Goal: Task Accomplishment & Management: Manage account settings

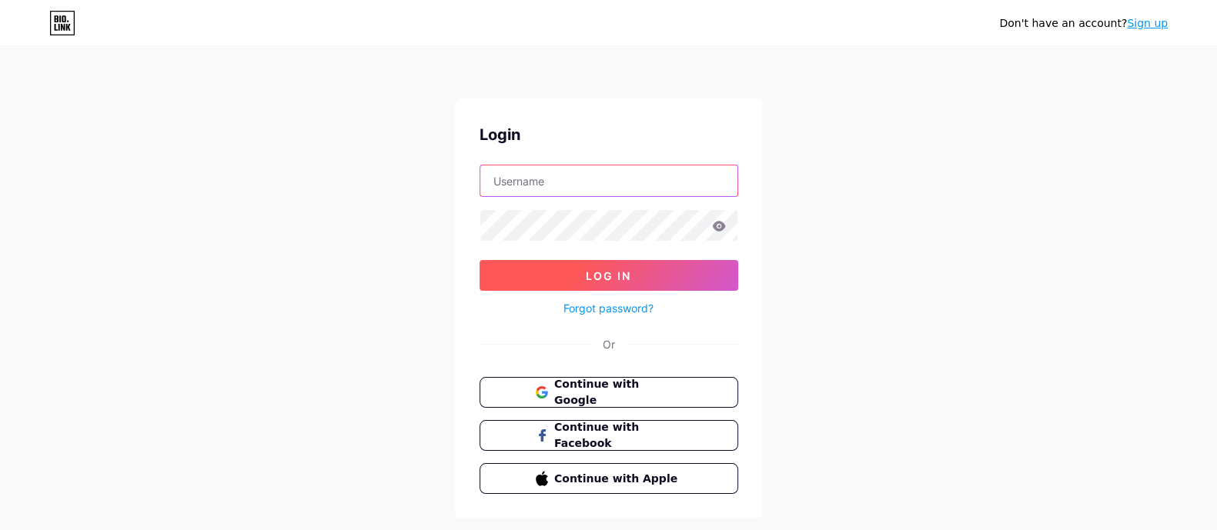
type input "[EMAIL_ADDRESS][DOMAIN_NAME]"
click at [631, 271] on span "Log In" at bounding box center [608, 275] width 45 height 13
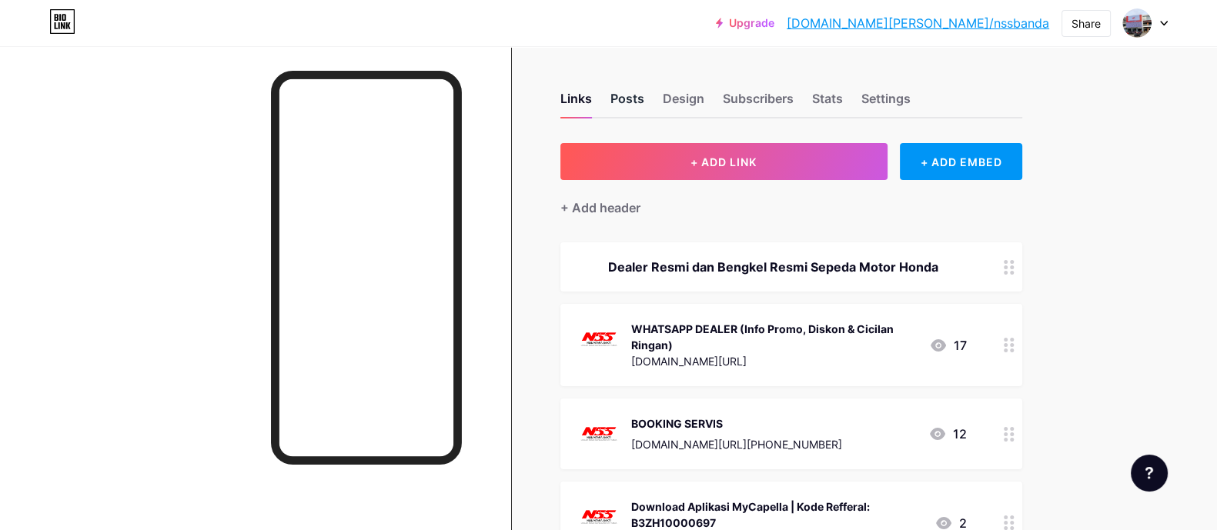
click at [622, 99] on div "Posts" at bounding box center [628, 103] width 34 height 28
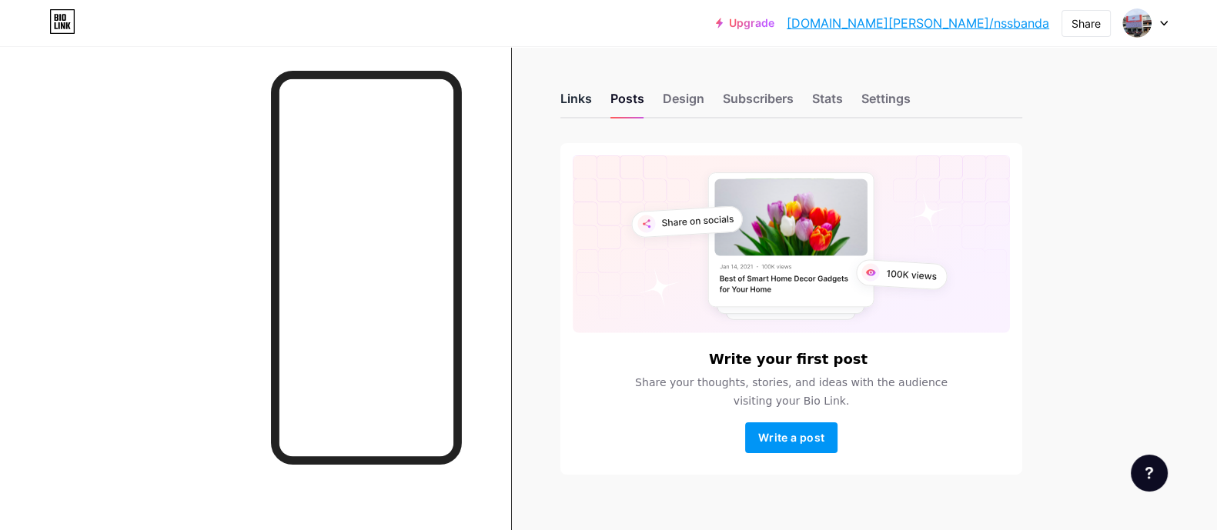
click at [575, 106] on div "Links" at bounding box center [577, 103] width 32 height 28
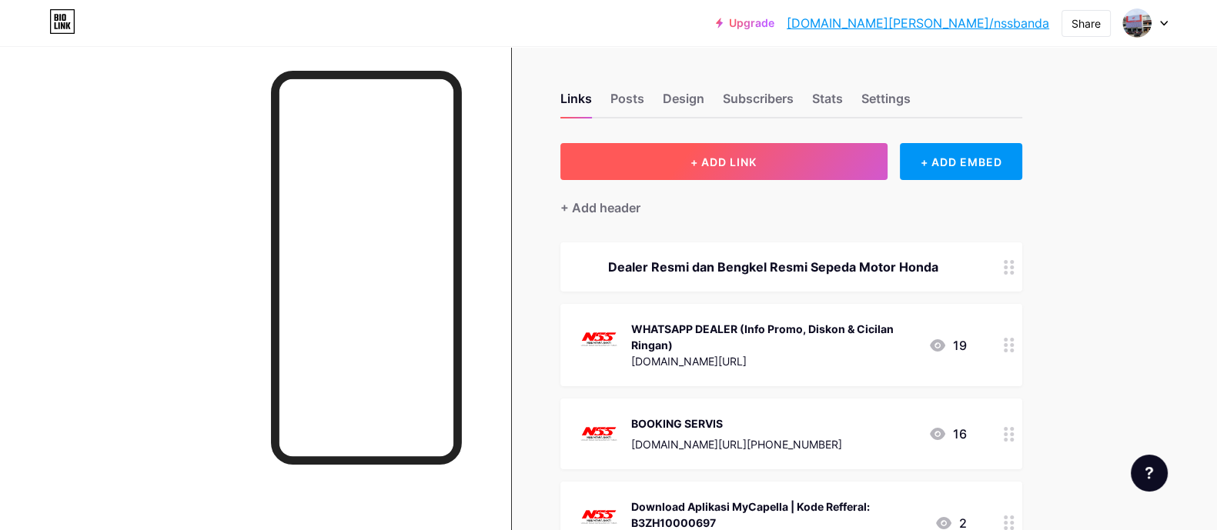
click at [798, 166] on button "+ ADD LINK" at bounding box center [724, 161] width 327 height 37
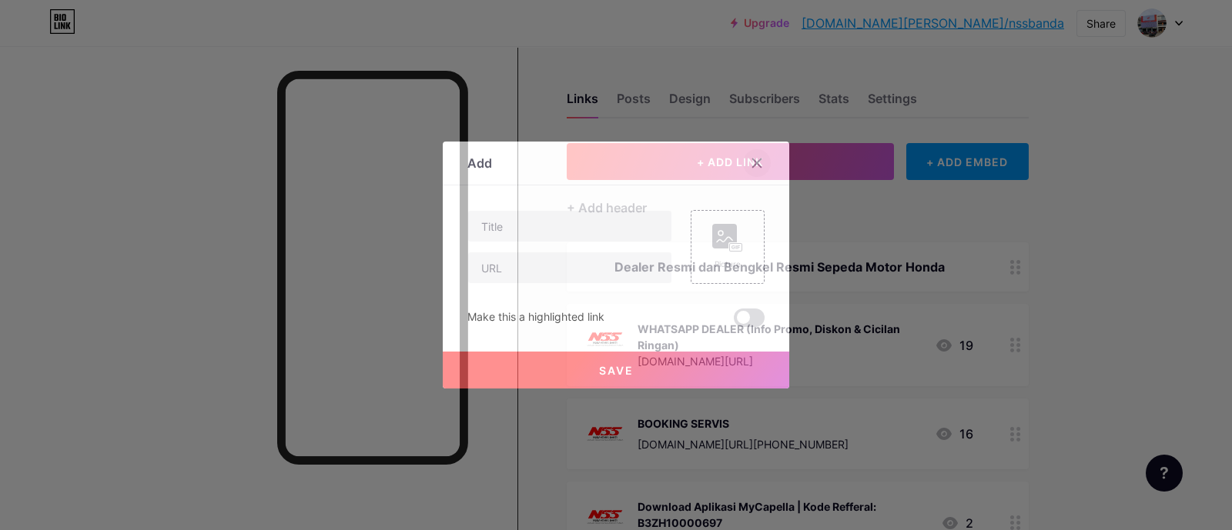
click at [753, 159] on icon at bounding box center [757, 163] width 8 height 8
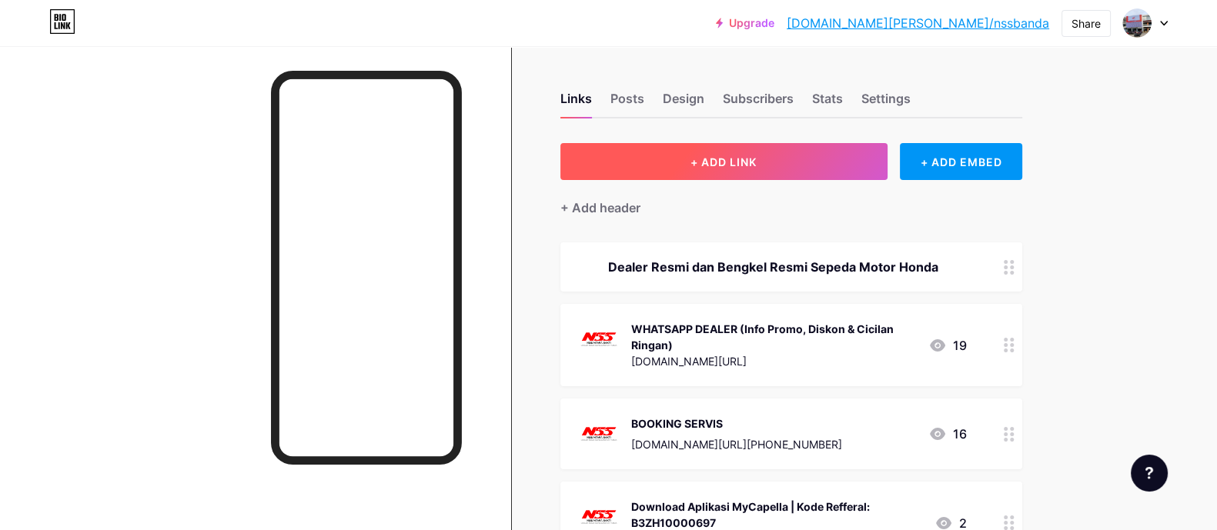
click at [784, 162] on button "+ ADD LINK" at bounding box center [724, 161] width 327 height 37
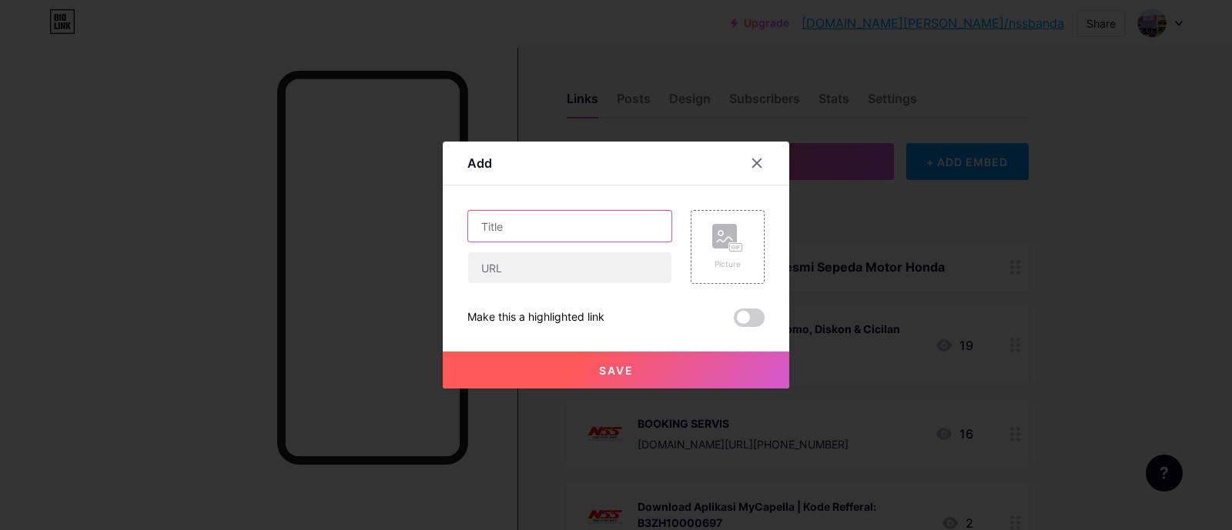
click at [568, 232] on input "text" at bounding box center [569, 226] width 203 height 31
type input "Tanya #NSSVaganza"
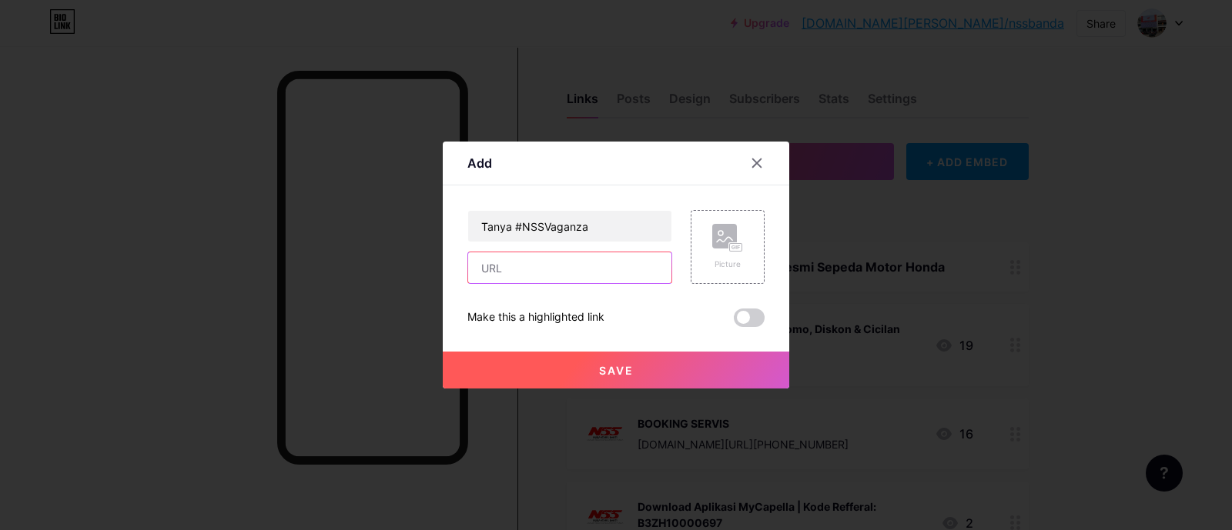
click at [573, 271] on input "text" at bounding box center [569, 268] width 203 height 31
type input "[URL][DOMAIN_NAME]"
click at [713, 244] on rect at bounding box center [724, 236] width 25 height 25
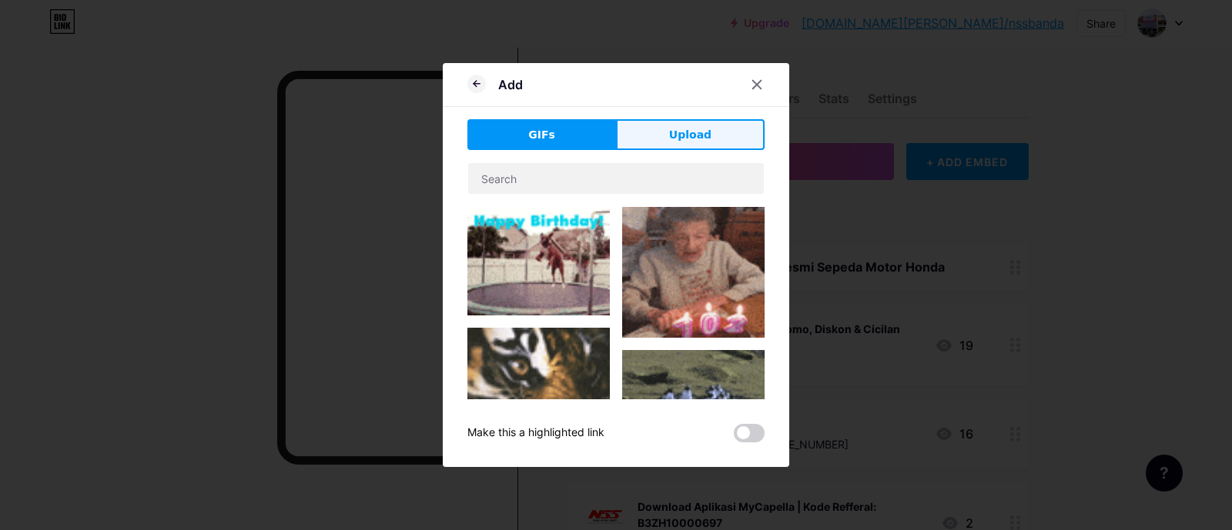
click at [666, 135] on button "Upload" at bounding box center [690, 134] width 149 height 31
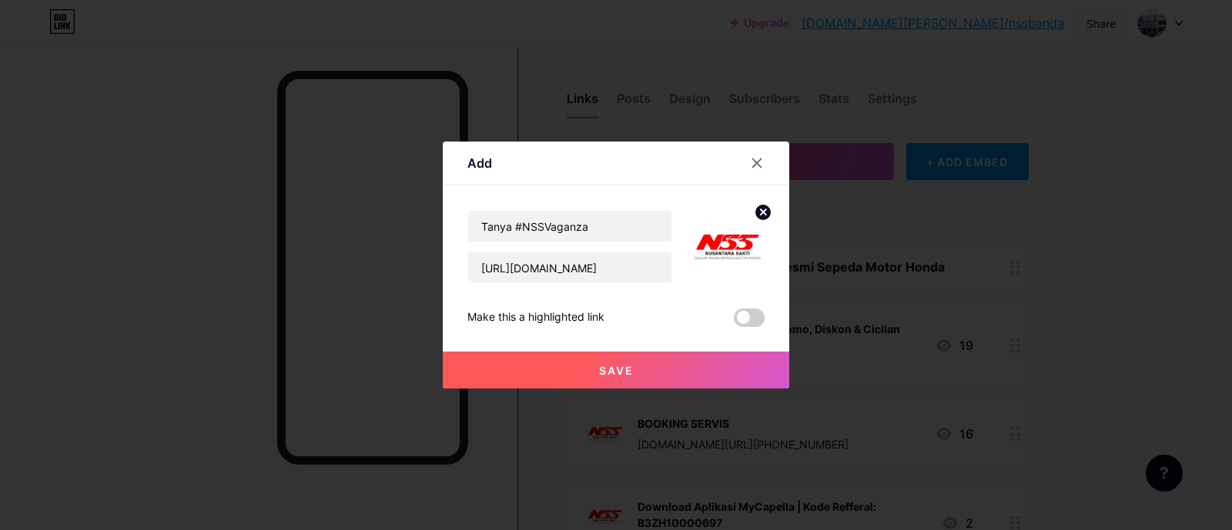
click at [747, 313] on span at bounding box center [749, 318] width 31 height 18
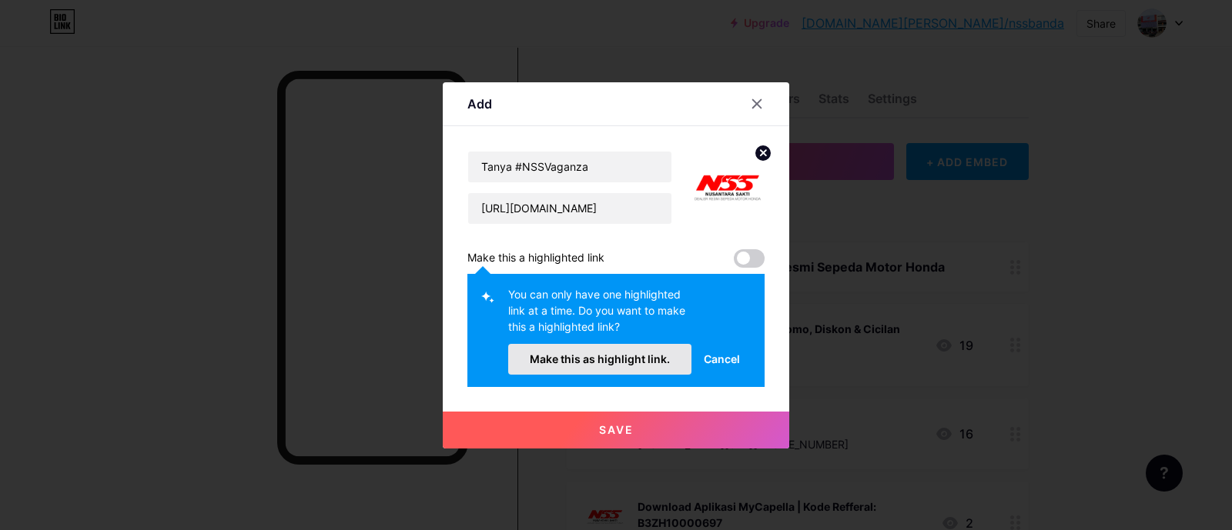
click at [638, 363] on span "Make this as highlight link." at bounding box center [600, 359] width 140 height 13
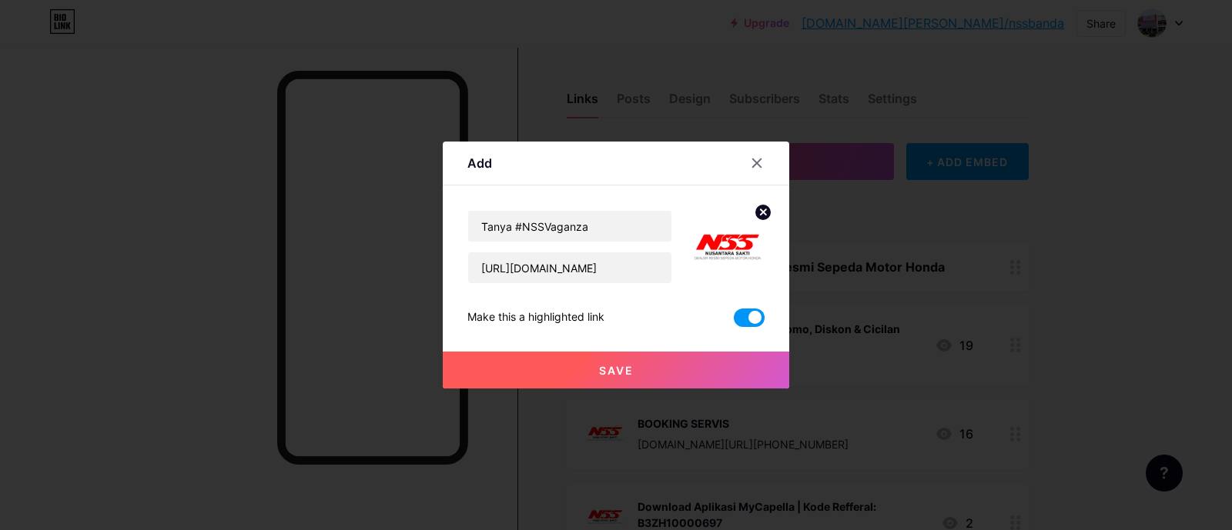
click at [635, 373] on button "Save" at bounding box center [616, 370] width 346 height 37
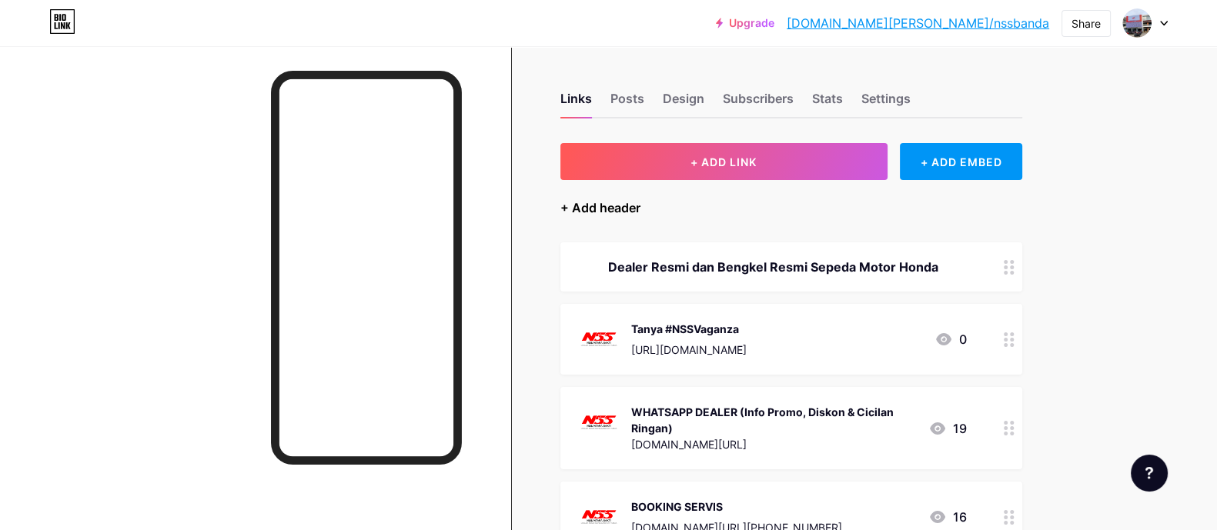
click at [605, 202] on div "+ Add header" at bounding box center [601, 208] width 80 height 18
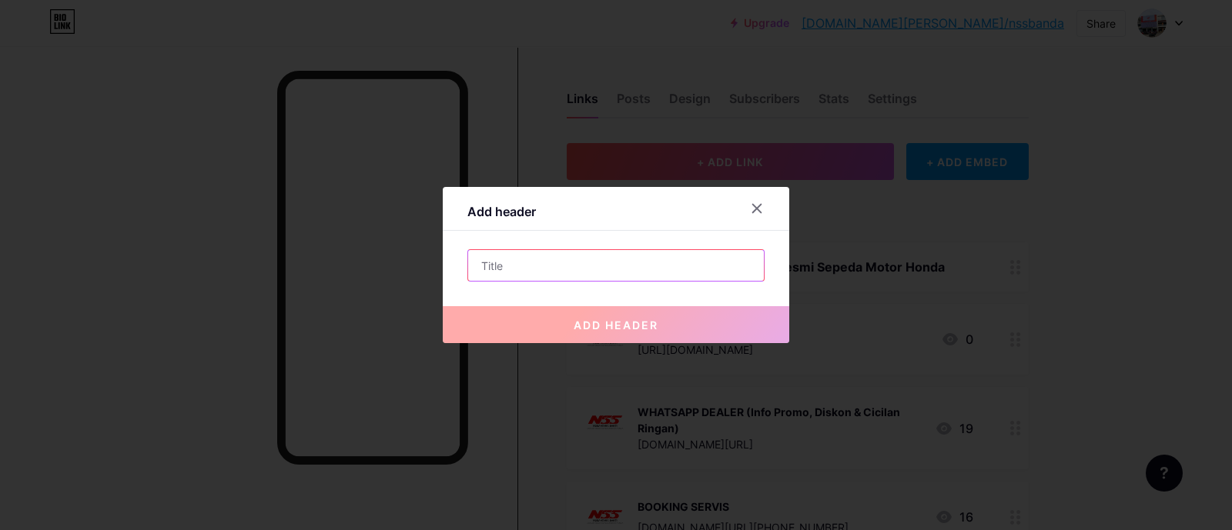
click at [680, 269] on input "text" at bounding box center [616, 265] width 296 height 31
drag, startPoint x: 390, startPoint y: 195, endPoint x: 716, endPoint y: 239, distance: 328.7
click at [716, 239] on div "Add header add header" at bounding box center [616, 265] width 346 height 156
click at [652, 259] on input "text" at bounding box center [616, 265] width 296 height 31
click at [651, 259] on input "text" at bounding box center [616, 265] width 296 height 31
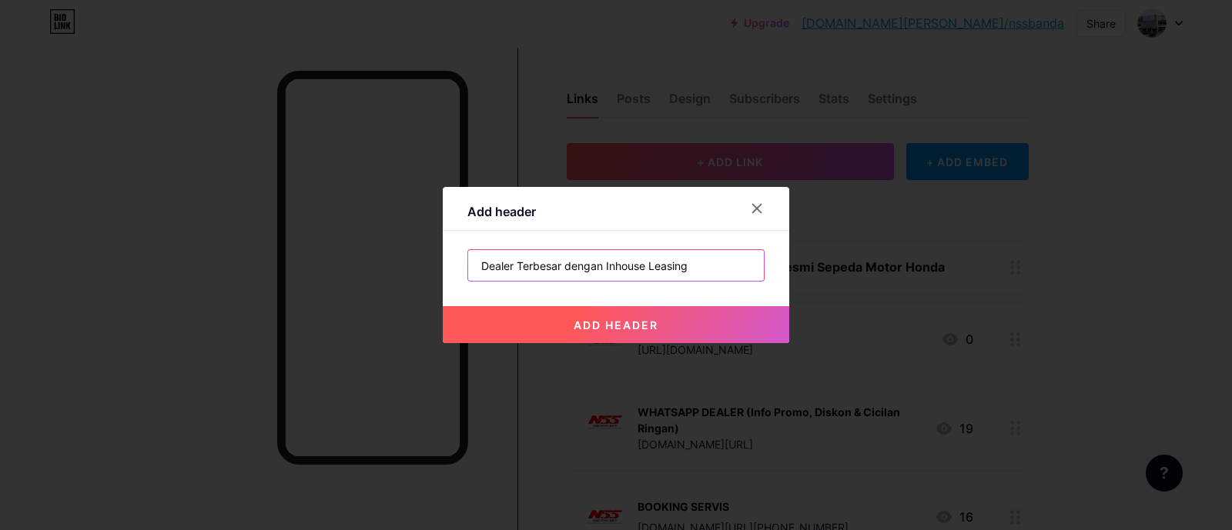
type input "Dealer Terbesar dengan Inhouse Leasing"
click at [753, 217] on div at bounding box center [757, 209] width 28 height 28
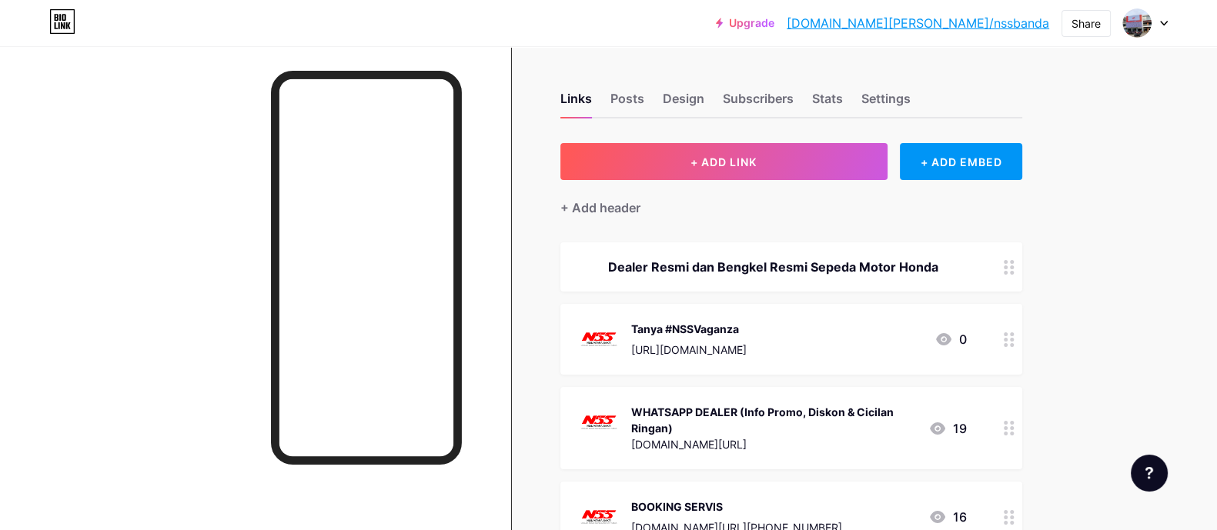
click at [628, 108] on div "Posts" at bounding box center [628, 103] width 34 height 28
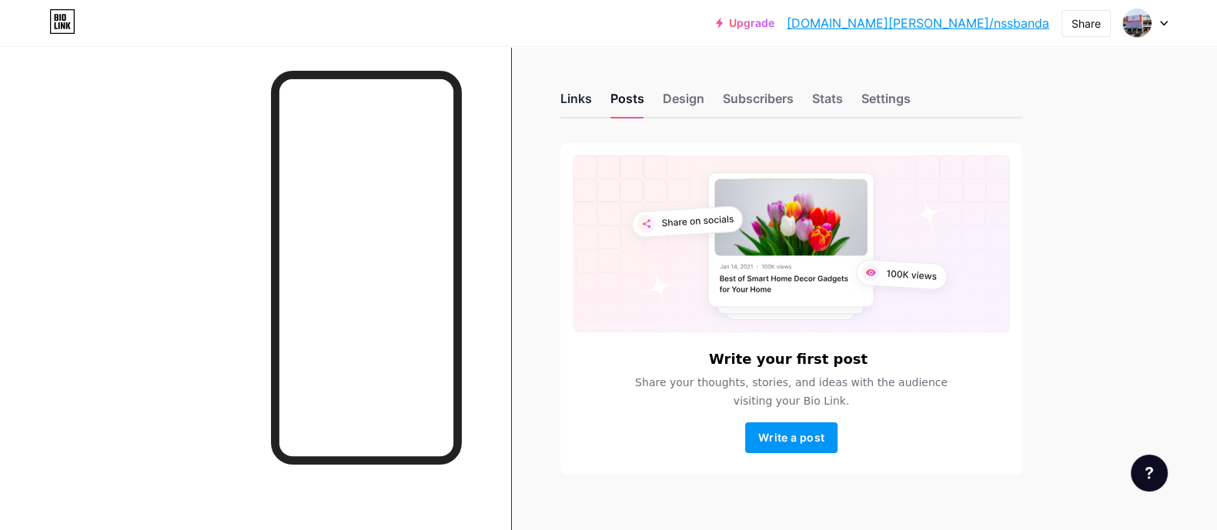
click at [577, 93] on div "Links" at bounding box center [577, 103] width 32 height 28
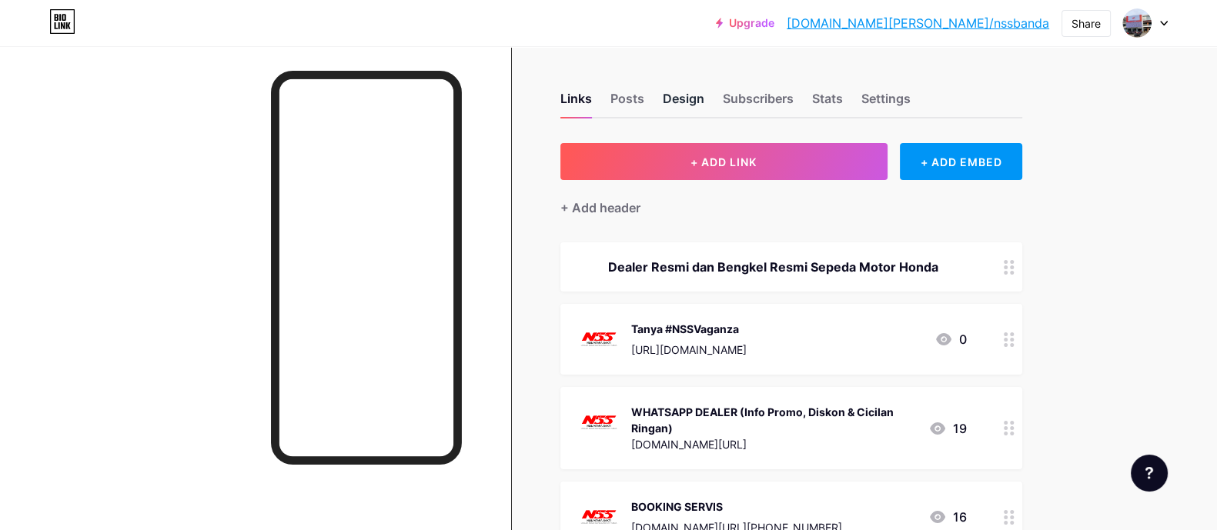
click at [678, 99] on div "Design" at bounding box center [684, 103] width 42 height 28
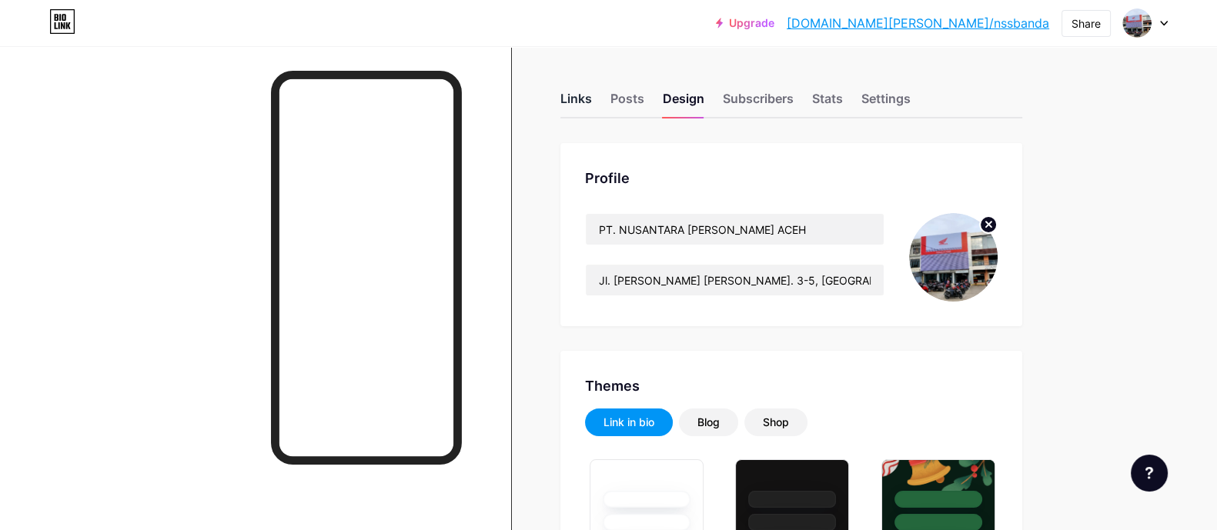
type input "#a1080f"
type input "#000000"
click at [578, 98] on div "Links" at bounding box center [577, 103] width 32 height 28
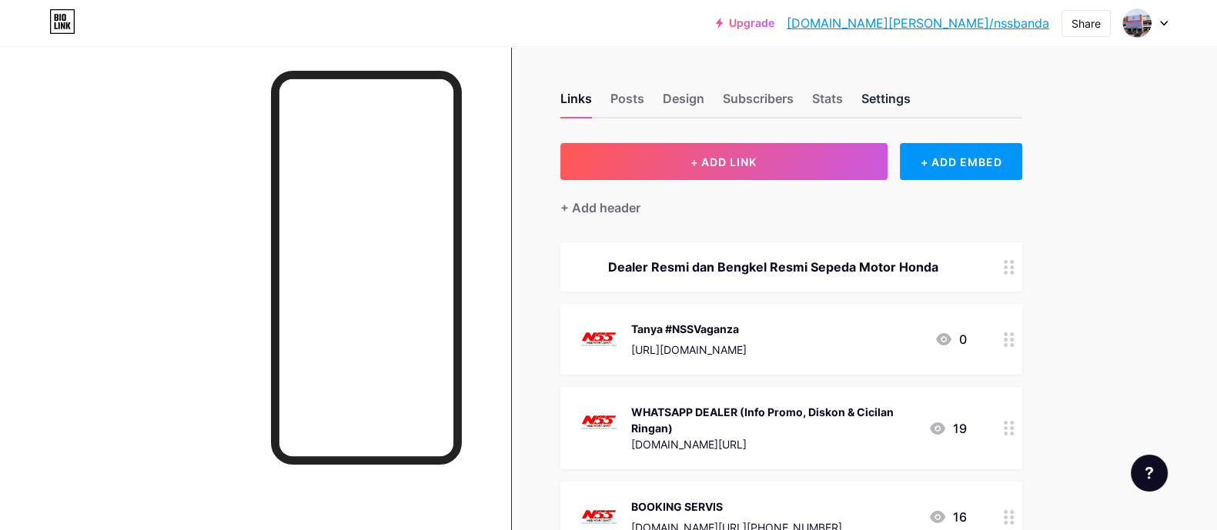
click at [911, 100] on div "Settings" at bounding box center [886, 103] width 49 height 28
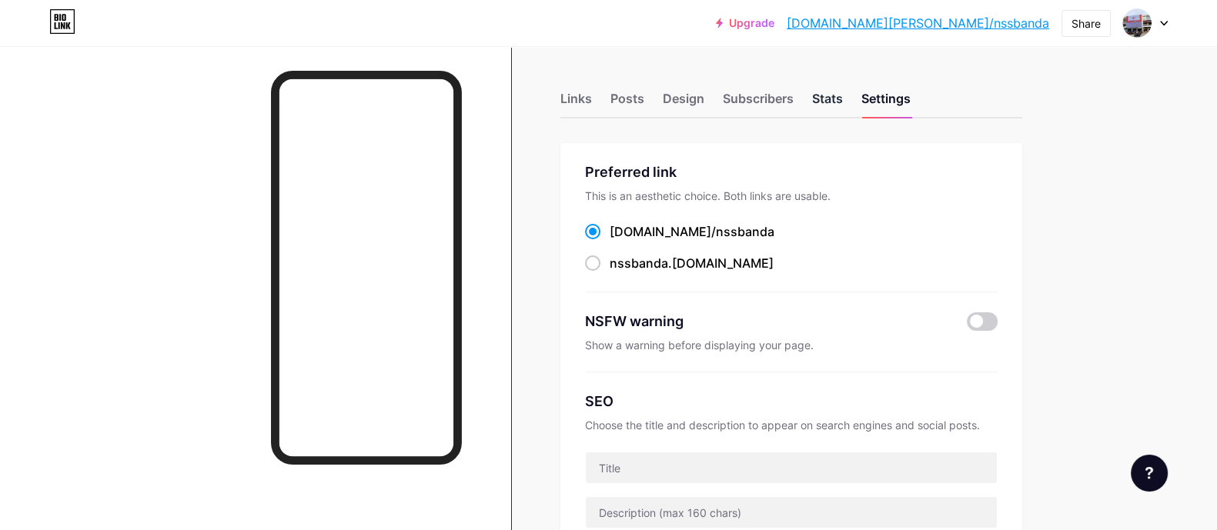
click at [839, 91] on div "Stats" at bounding box center [827, 103] width 31 height 28
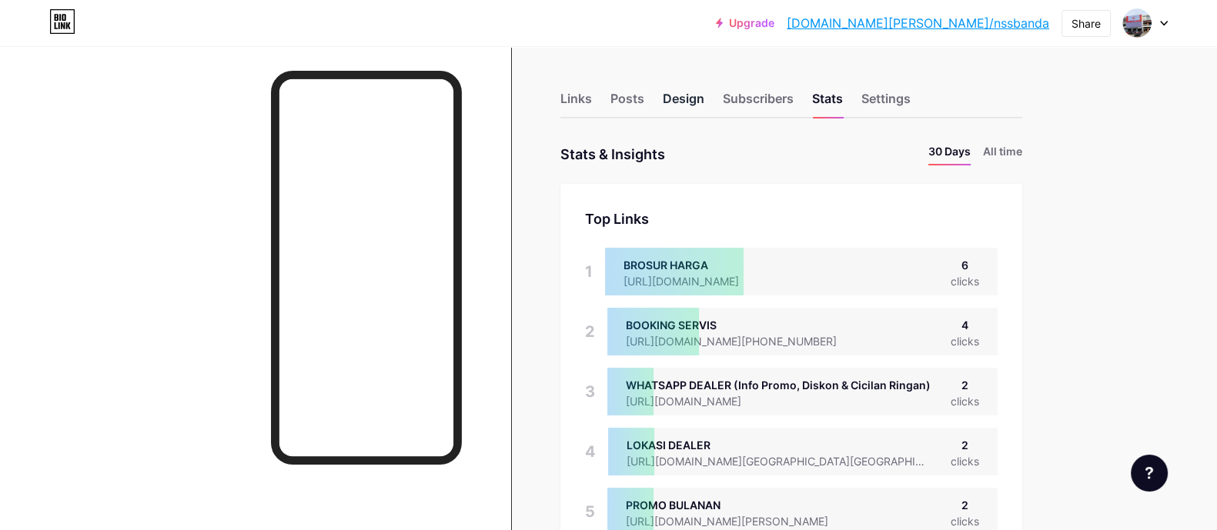
scroll to position [530, 1217]
click at [693, 102] on div "Design" at bounding box center [684, 103] width 42 height 28
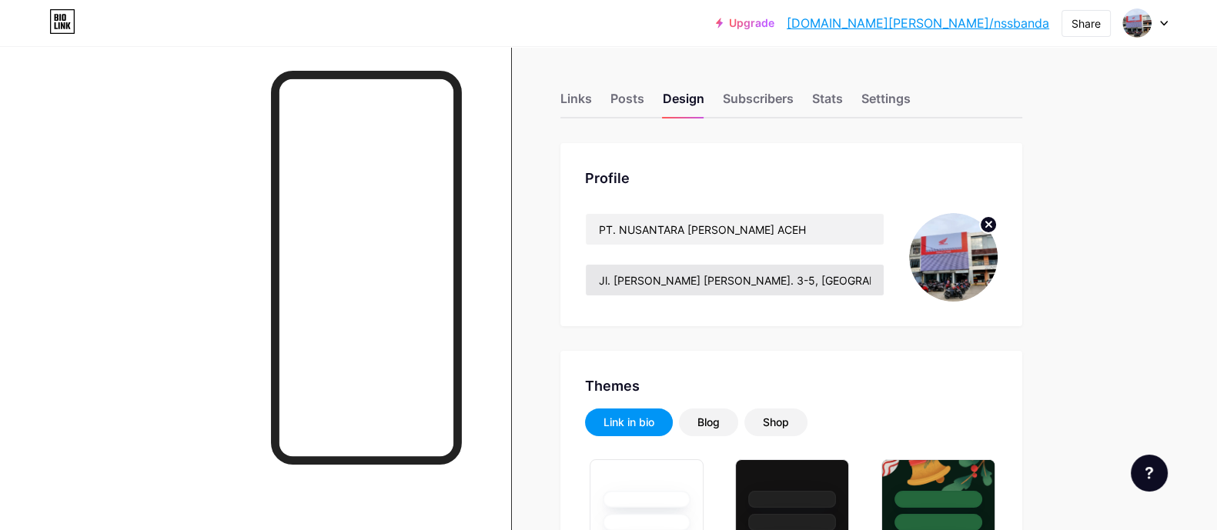
type input "#a1080f"
type input "#000000"
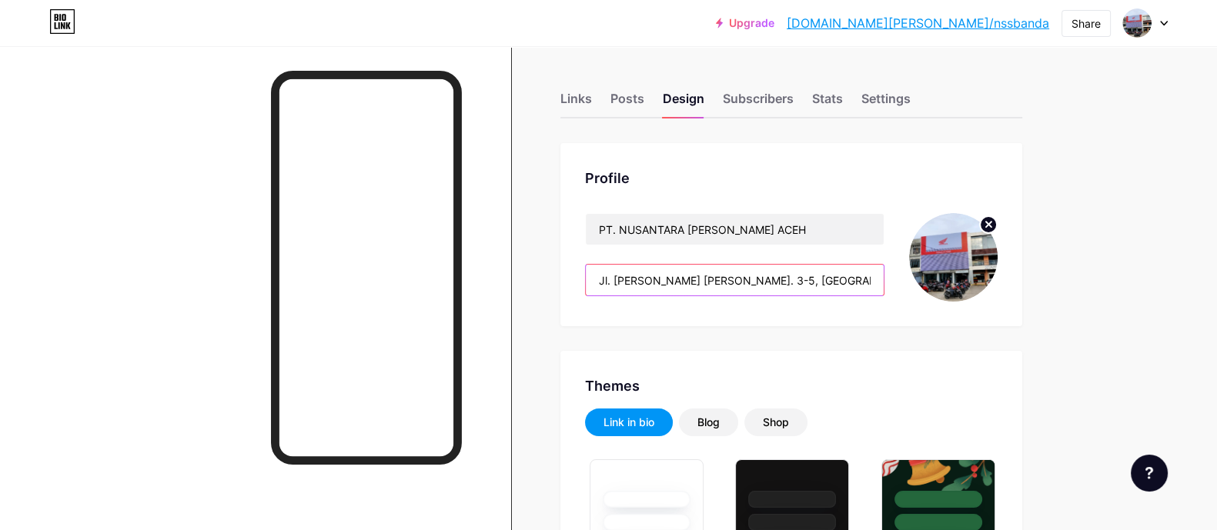
click at [682, 279] on input "Jl. [PERSON_NAME] [PERSON_NAME]. 3-5, [GEOGRAPHIC_DATA], [GEOGRAPHIC_DATA], [GE…" at bounding box center [735, 280] width 298 height 31
click at [879, 279] on input "Jl. [PERSON_NAME] [PERSON_NAME]. 3-5, [GEOGRAPHIC_DATA], [GEOGRAPHIC_DATA], [GE…" at bounding box center [735, 280] width 298 height 31
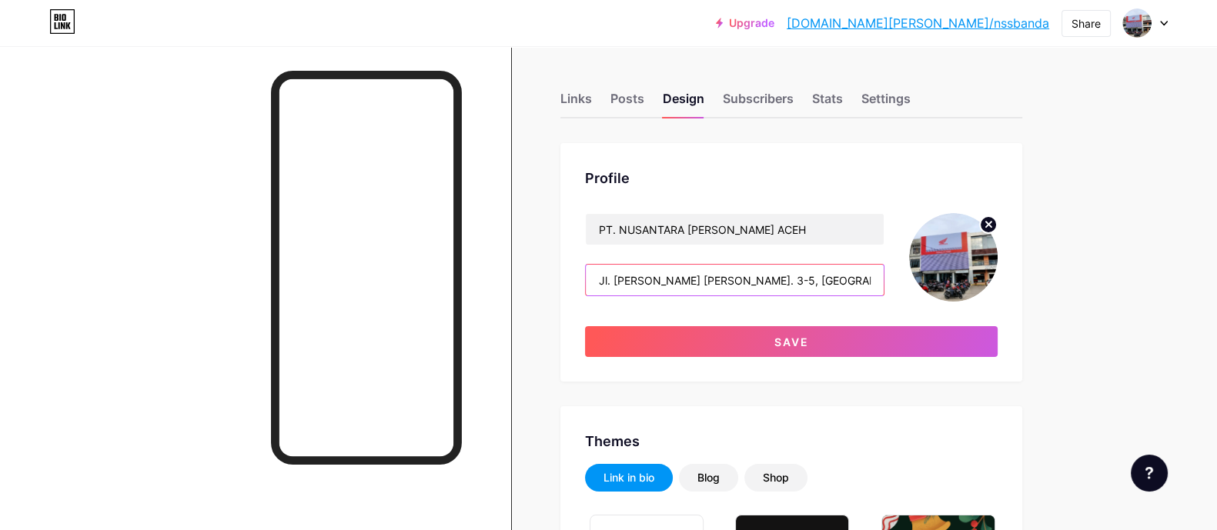
click at [866, 282] on input "Jl. [PERSON_NAME] [PERSON_NAME]. 3-5, [GEOGRAPHIC_DATA], [GEOGRAPHIC_DATA], [GE…" at bounding box center [735, 280] width 298 height 31
click at [868, 276] on input "Jl. [PERSON_NAME] [PERSON_NAME]. 3-5, [GEOGRAPHIC_DATA], [GEOGRAPHIC_DATA], [GE…" at bounding box center [735, 280] width 298 height 31
paste input "💸"
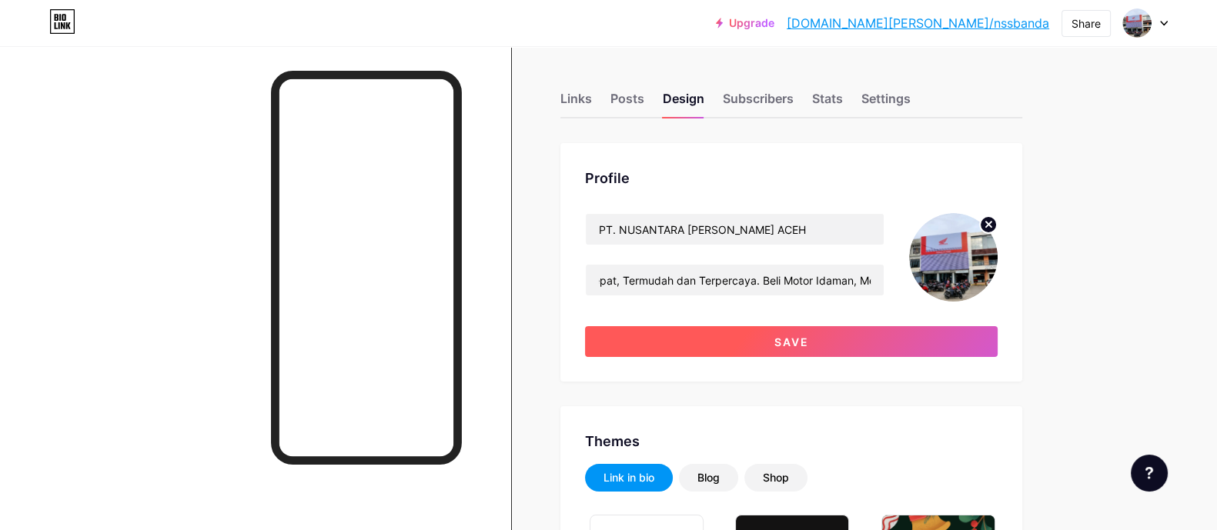
scroll to position [0, 0]
click at [825, 341] on button "Save" at bounding box center [791, 341] width 413 height 31
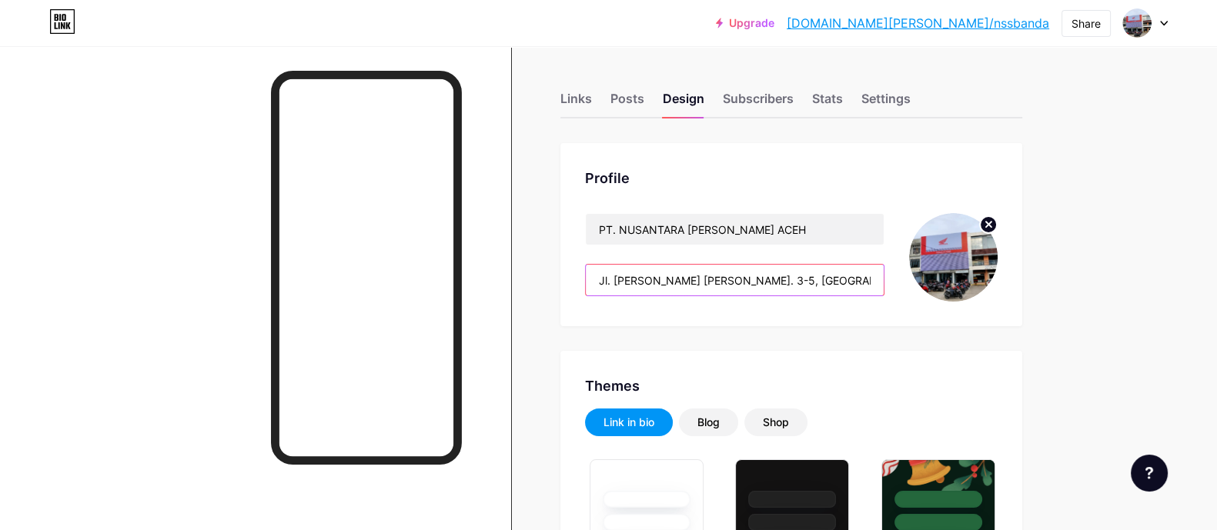
click at [835, 286] on input "Jl. [PERSON_NAME] [PERSON_NAME]. 3-5, [GEOGRAPHIC_DATA], [GEOGRAPHIC_DATA], [GE…" at bounding box center [735, 280] width 298 height 31
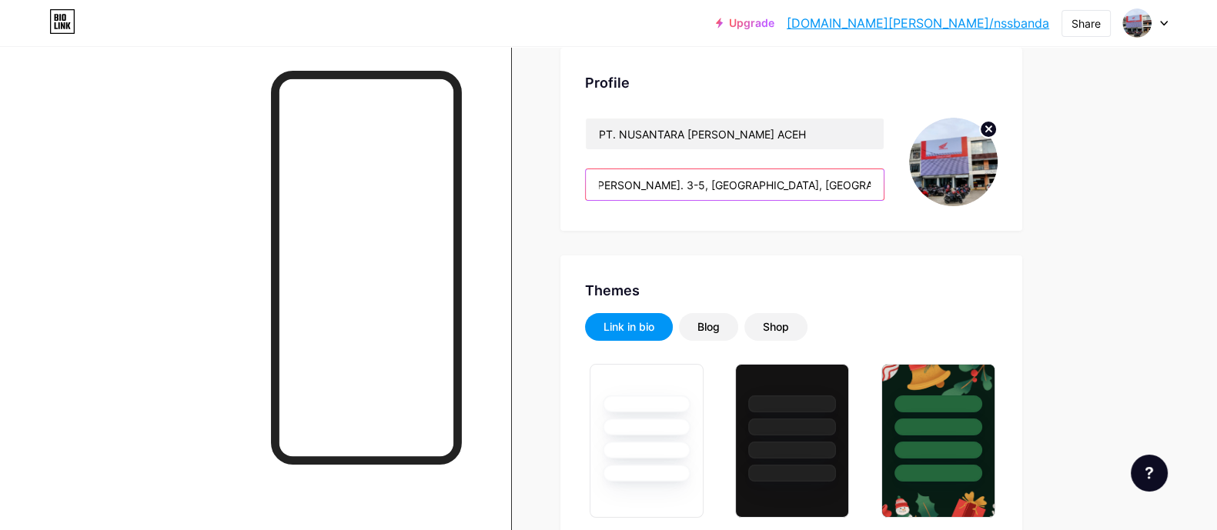
scroll to position [0, 122]
drag, startPoint x: 604, startPoint y: 281, endPoint x: 825, endPoint y: 194, distance: 236.8
click at [825, 194] on input "Jl. [PERSON_NAME] [PERSON_NAME]. 3-5, [GEOGRAPHIC_DATA], [GEOGRAPHIC_DATA], [GE…" at bounding box center [735, 184] width 298 height 31
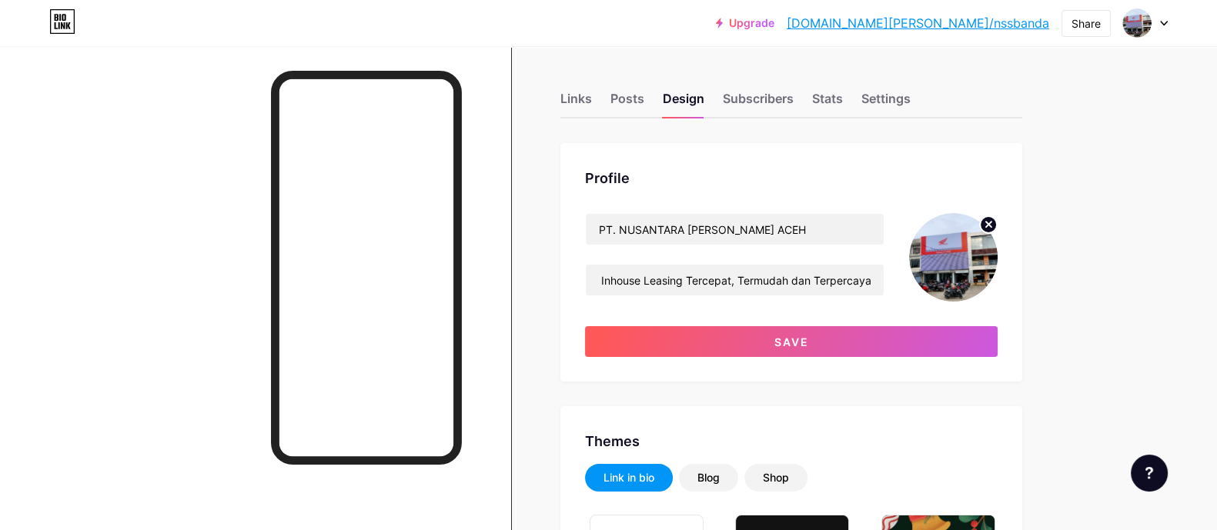
scroll to position [0, 0]
click at [607, 283] on input "Dealer Terbesar dengan Inhouse Leasing Tercepat, Termudah dan Terpercaya. Beli …" at bounding box center [735, 280] width 298 height 31
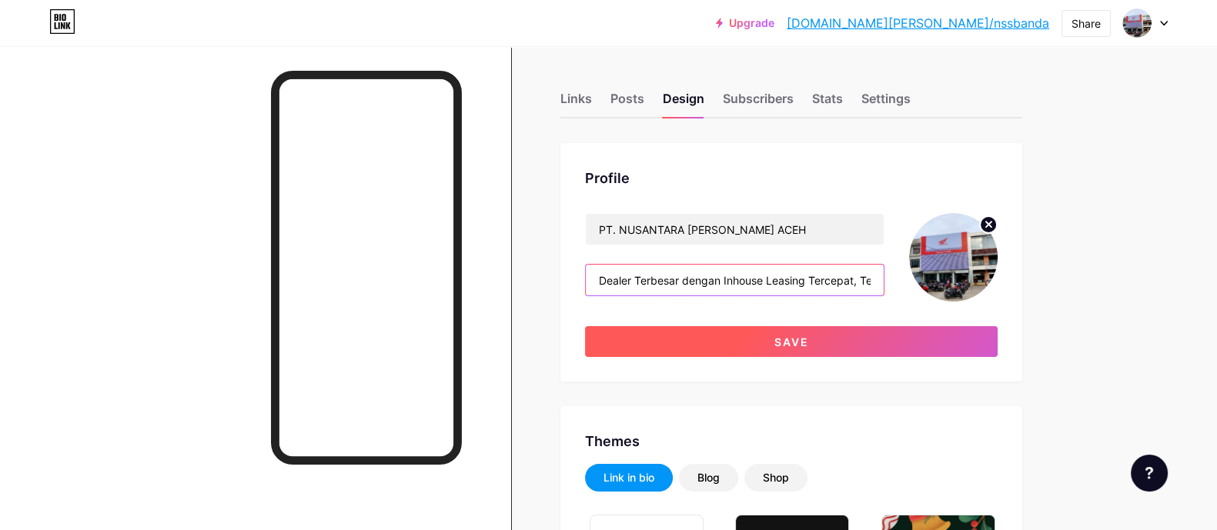
type input "Dealer Terbesar dengan Inhouse Leasing Tercepat, Termudah dan Terpercaya. Beli …"
click at [816, 334] on button "Save" at bounding box center [791, 341] width 413 height 31
